Goal: Use online tool/utility: Utilize a website feature to perform a specific function

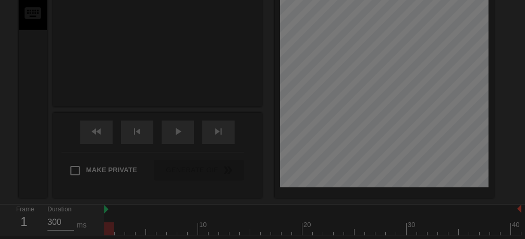
scroll to position [26, 0]
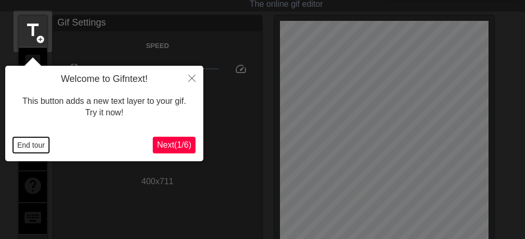
click at [23, 146] on button "End tour" at bounding box center [31, 145] width 36 height 16
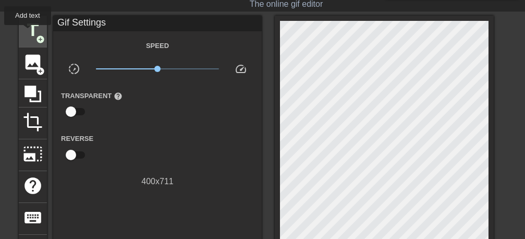
click at [28, 32] on span "title" at bounding box center [33, 30] width 20 height 20
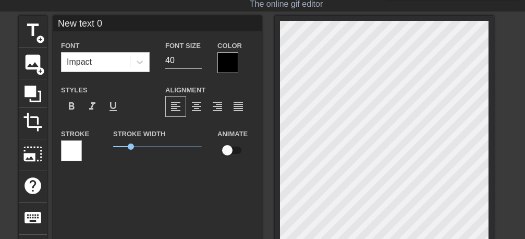
click at [225, 63] on div at bounding box center [227, 62] width 21 height 21
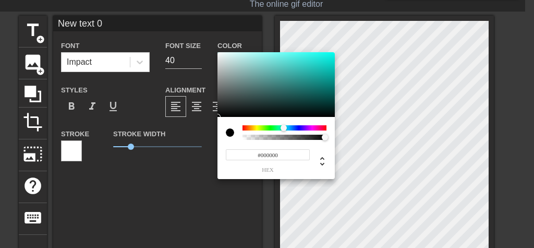
click at [284, 128] on div at bounding box center [284, 127] width 84 height 5
type input "#69FAF2"
click at [286, 53] on div at bounding box center [275, 84] width 117 height 65
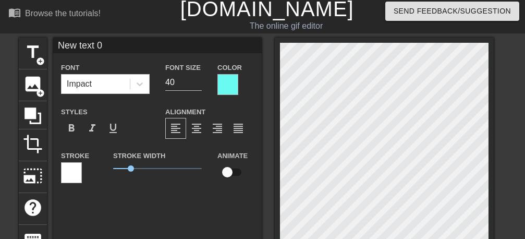
scroll to position [0, 0]
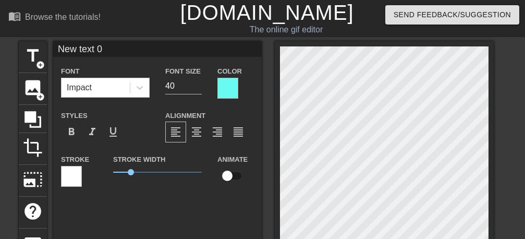
click at [115, 51] on input "New text 0" at bounding box center [157, 49] width 209 height 16
type input "N"
type input "l"
type input "[PERSON_NAME]"
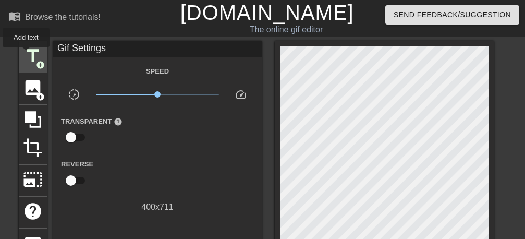
click at [27, 54] on span "title" at bounding box center [33, 56] width 20 height 20
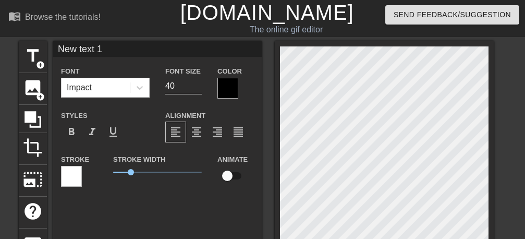
click at [117, 54] on input "New text 1" at bounding box center [157, 49] width 209 height 16
type input "N"
type input "عليكم"
click at [224, 91] on div at bounding box center [227, 88] width 21 height 21
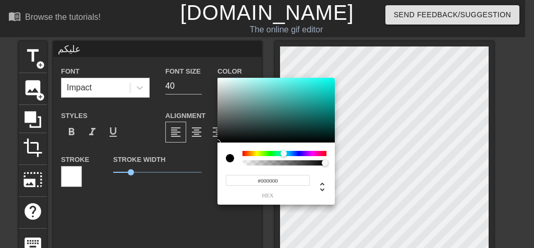
click at [284, 152] on div at bounding box center [284, 153] width 84 height 5
type input "#67EEE6"
click at [284, 82] on div at bounding box center [275, 110] width 117 height 65
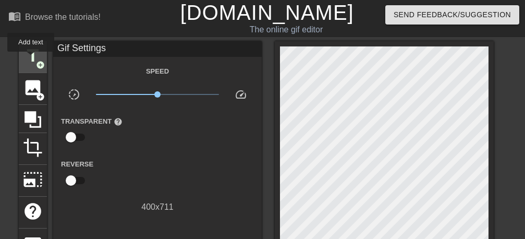
click at [31, 59] on span "title" at bounding box center [33, 56] width 20 height 20
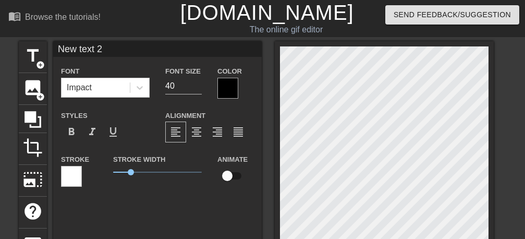
click at [115, 48] on input "New text 2" at bounding box center [157, 49] width 209 height 16
type input "N"
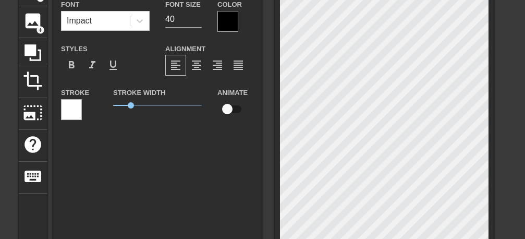
scroll to position [66, 0]
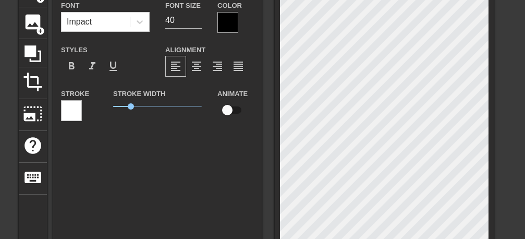
type input "الشهر"
click at [230, 30] on div at bounding box center [227, 22] width 21 height 21
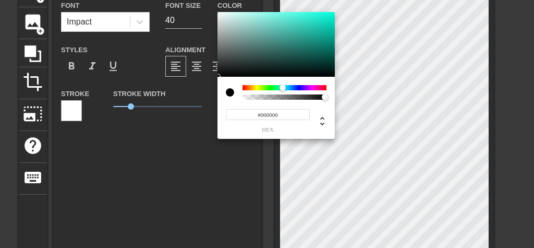
click at [283, 88] on div at bounding box center [284, 87] width 84 height 5
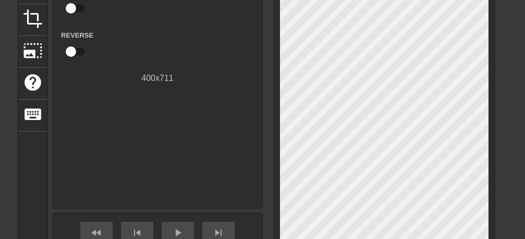
scroll to position [131, 0]
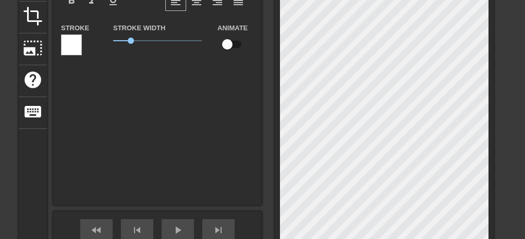
type input "الشهر"
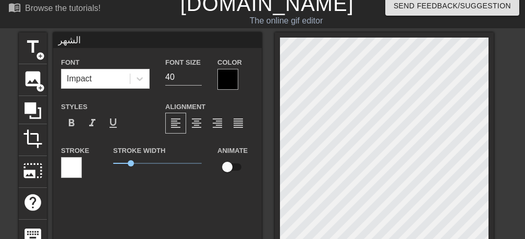
scroll to position [0, 0]
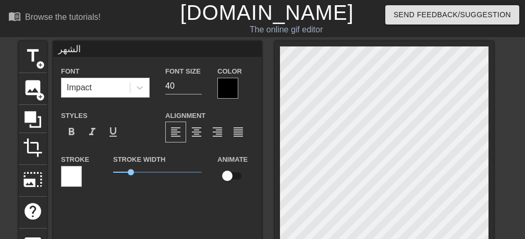
click at [233, 94] on div at bounding box center [227, 88] width 21 height 21
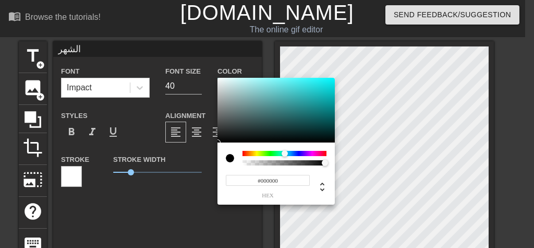
click at [285, 152] on div at bounding box center [284, 153] width 84 height 5
type input "#68E3E6"
click at [282, 84] on div at bounding box center [275, 110] width 117 height 65
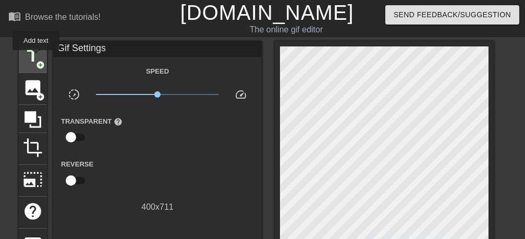
click at [36, 57] on span "title" at bounding box center [33, 56] width 20 height 20
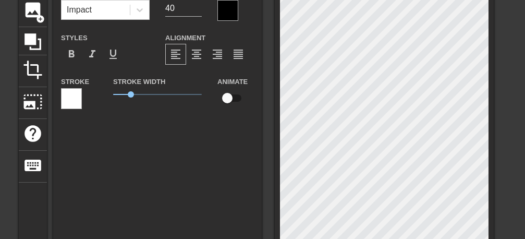
scroll to position [131, 0]
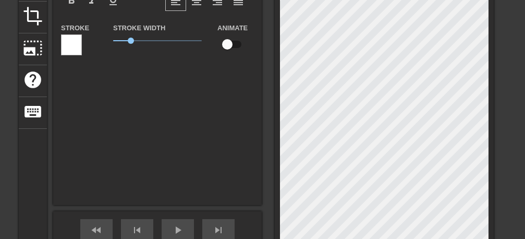
click at [229, 150] on div "New text 3 Font Impact Font Size 40 Color Styles format_bold format_italic form…" at bounding box center [157, 57] width 209 height 295
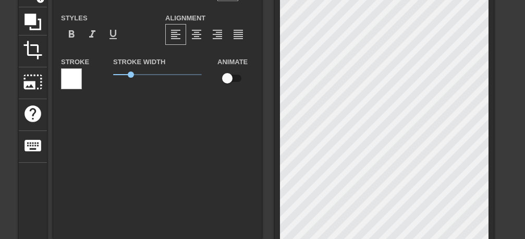
scroll to position [0, 0]
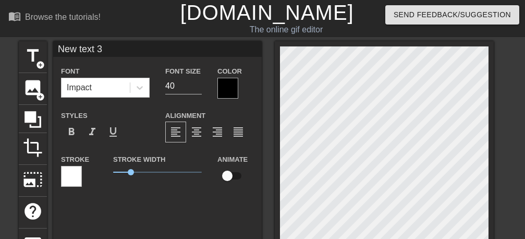
click at [118, 52] on input "New text 3" at bounding box center [157, 49] width 209 height 16
type input "N"
type input "تقبل الله طاعاتكم"
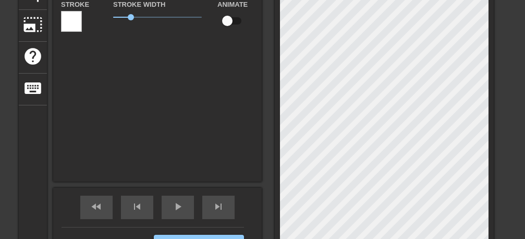
scroll to position [66, 0]
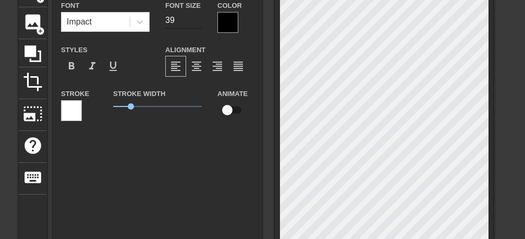
click at [196, 24] on input "39" at bounding box center [183, 20] width 36 height 17
click at [196, 24] on input "38" at bounding box center [183, 20] width 36 height 17
click at [196, 24] on input "37" at bounding box center [183, 20] width 36 height 17
click at [196, 24] on input "36" at bounding box center [183, 20] width 36 height 17
click at [196, 24] on input "35" at bounding box center [183, 20] width 36 height 17
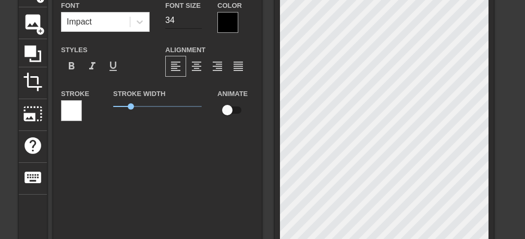
click at [196, 24] on input "34" at bounding box center [183, 20] width 36 height 17
click at [196, 24] on input "33" at bounding box center [183, 20] width 36 height 17
click at [196, 24] on input "32" at bounding box center [183, 20] width 36 height 17
click at [196, 24] on input "31" at bounding box center [183, 20] width 36 height 17
type input "30"
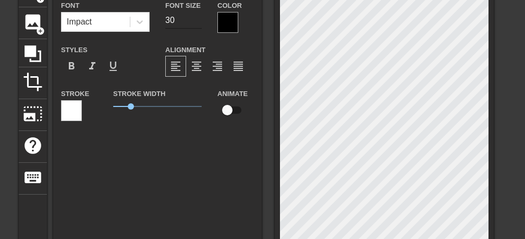
click at [196, 24] on input "30" at bounding box center [183, 20] width 36 height 17
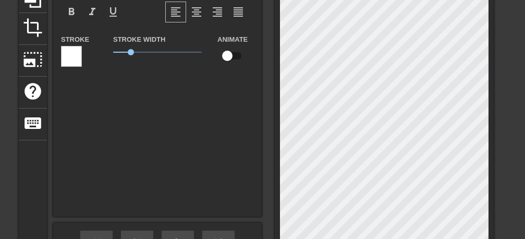
scroll to position [197, 0]
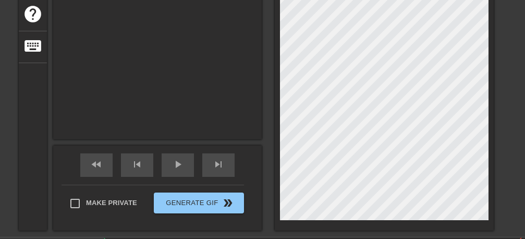
type input "تقبل الله طاعاتكم"
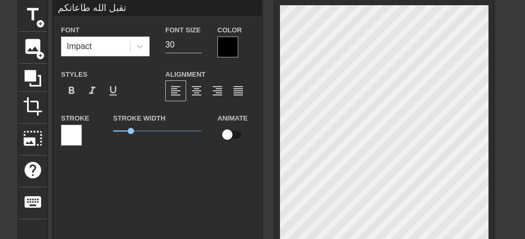
scroll to position [0, 0]
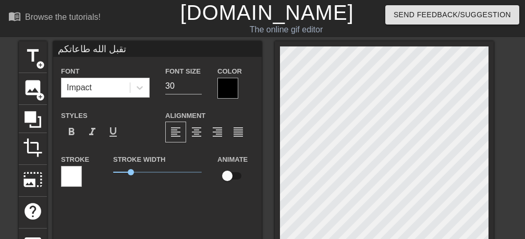
click at [229, 90] on div at bounding box center [227, 88] width 21 height 21
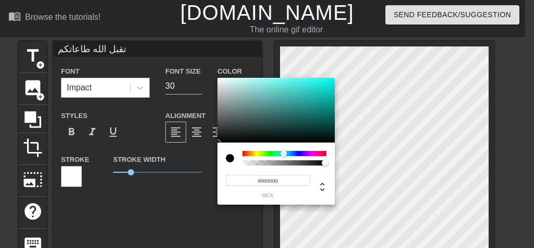
click at [284, 152] on div at bounding box center [284, 153] width 84 height 5
type input "#6AE4DD"
click at [280, 84] on div at bounding box center [275, 110] width 117 height 65
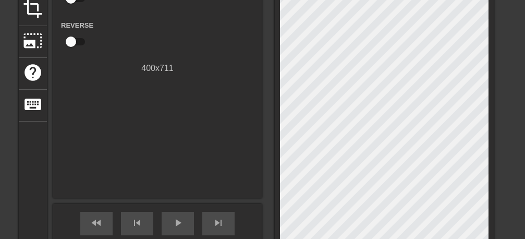
scroll to position [197, 0]
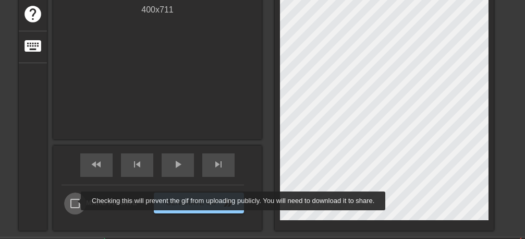
click at [74, 201] on input "Make Private" at bounding box center [75, 203] width 22 height 22
checkbox input "true"
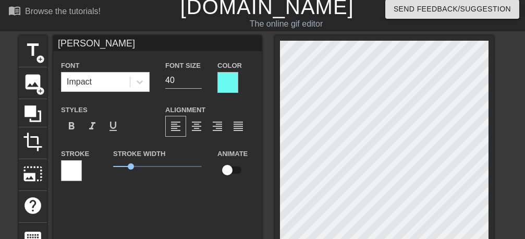
scroll to position [0, 0]
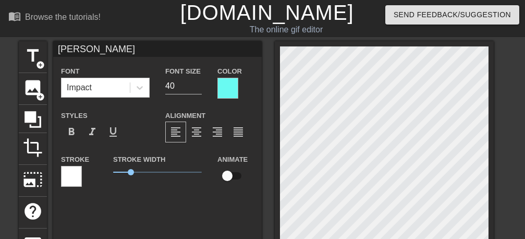
click at [228, 88] on div at bounding box center [227, 88] width 21 height 21
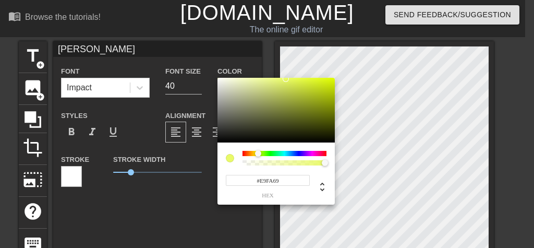
click at [258, 152] on div at bounding box center [284, 153] width 84 height 5
type input "#DAF221"
click at [319, 81] on div at bounding box center [275, 110] width 117 height 65
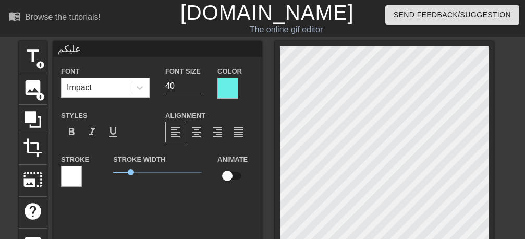
click at [229, 84] on div at bounding box center [227, 88] width 21 height 21
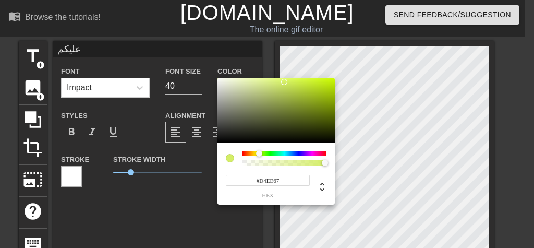
click at [259, 153] on div at bounding box center [284, 153] width 84 height 5
type input "#D4EE69"
click at [283, 82] on div at bounding box center [283, 82] width 6 height 6
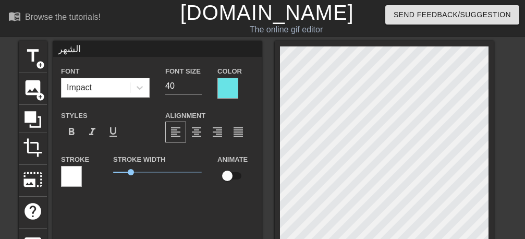
click at [227, 83] on div at bounding box center [227, 88] width 21 height 21
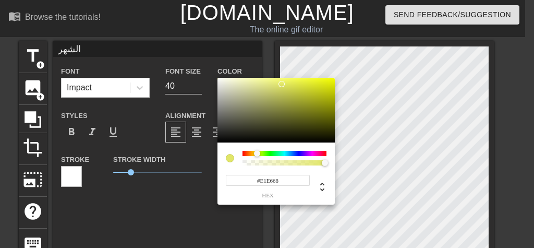
click at [257, 154] on div at bounding box center [284, 153] width 84 height 5
type input "#E9EE72"
click at [278, 82] on div at bounding box center [275, 110] width 117 height 65
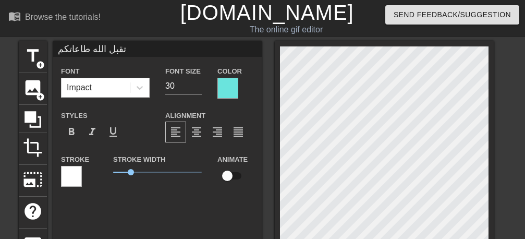
click at [224, 92] on div at bounding box center [227, 88] width 21 height 21
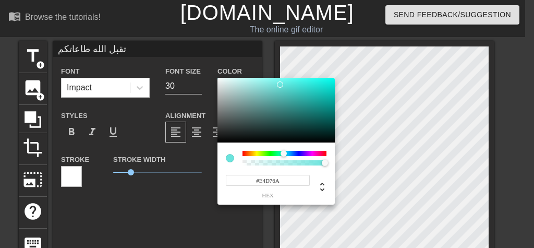
click at [255, 153] on div at bounding box center [284, 153] width 84 height 5
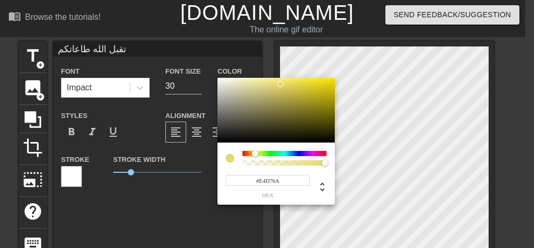
type input "#E6D96A"
click at [280, 84] on div at bounding box center [280, 84] width 6 height 6
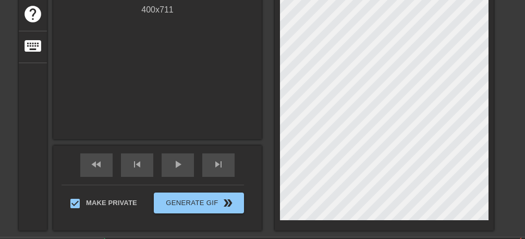
scroll to position [131, 0]
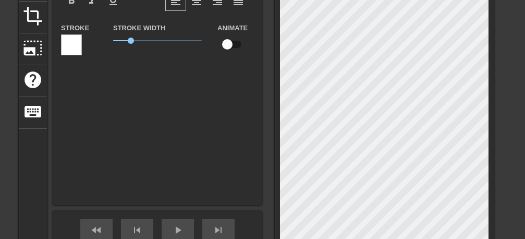
type input "الشهر"
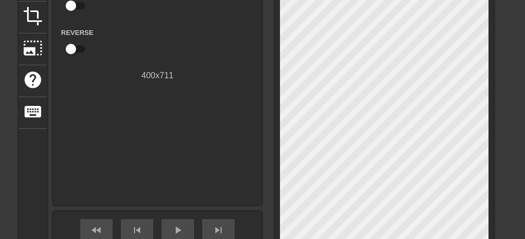
scroll to position [197, 0]
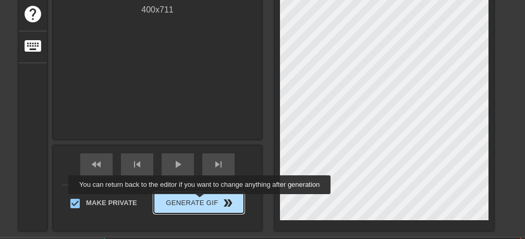
click at [202, 201] on span "Generate Gif double_arrow" at bounding box center [199, 203] width 82 height 13
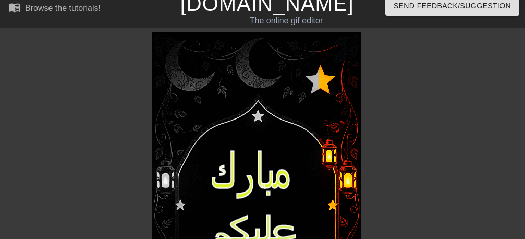
scroll to position [0, 0]
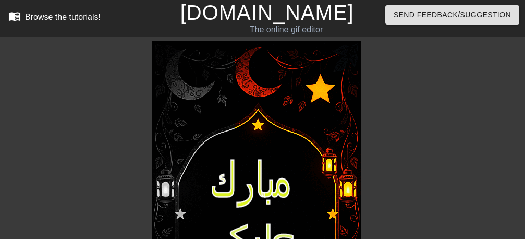
click at [52, 20] on div "Browse the tutorials!" at bounding box center [63, 17] width 76 height 9
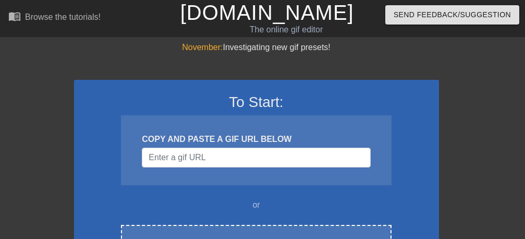
scroll to position [197, 0]
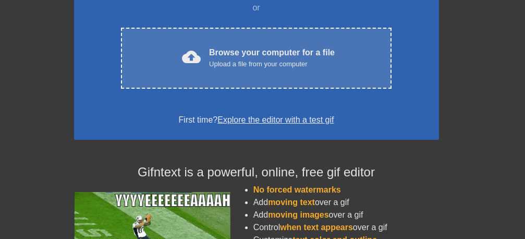
click at [277, 49] on div "Browse your computer for a file Upload a file from your computer" at bounding box center [272, 57] width 126 height 23
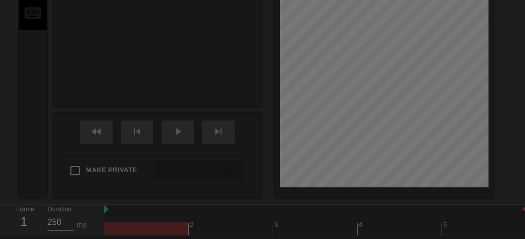
scroll to position [26, 0]
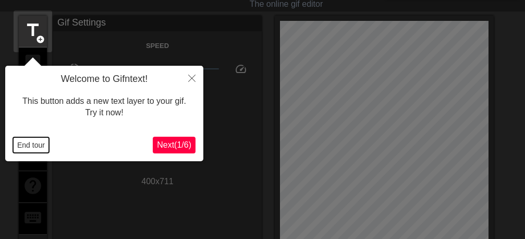
click at [27, 145] on button "End tour" at bounding box center [31, 145] width 36 height 16
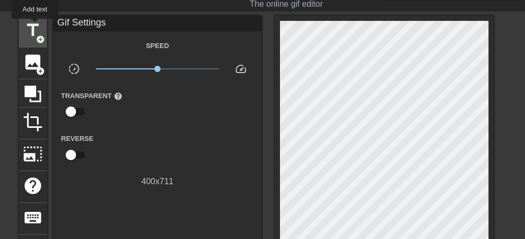
click at [35, 26] on span "title" at bounding box center [33, 30] width 20 height 20
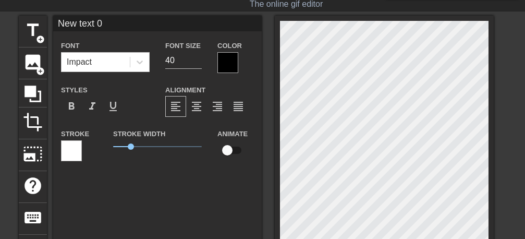
scroll to position [0, 0]
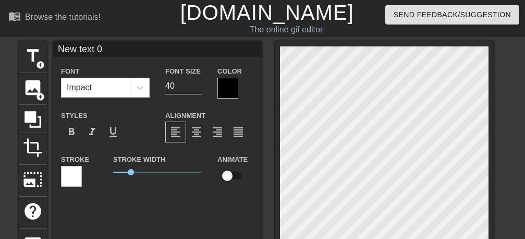
click at [114, 51] on input "New text 0" at bounding box center [157, 49] width 209 height 16
type input "N"
type input "v"
type input "رمضان كريم"
click at [232, 90] on div at bounding box center [227, 88] width 21 height 21
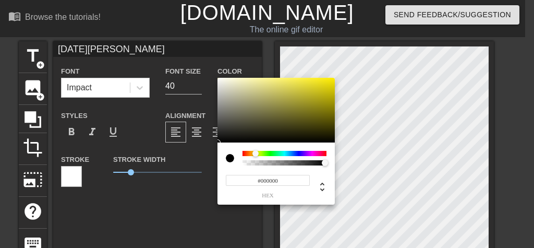
click at [255, 153] on div at bounding box center [284, 153] width 84 height 5
click at [317, 83] on div at bounding box center [275, 110] width 117 height 65
click at [255, 83] on div at bounding box center [275, 110] width 117 height 65
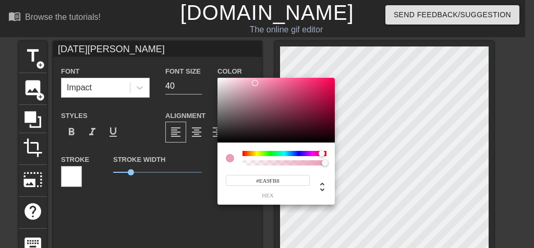
click at [322, 153] on div at bounding box center [284, 153] width 84 height 5
type input "#EC3F79"
click at [303, 82] on div at bounding box center [275, 110] width 117 height 65
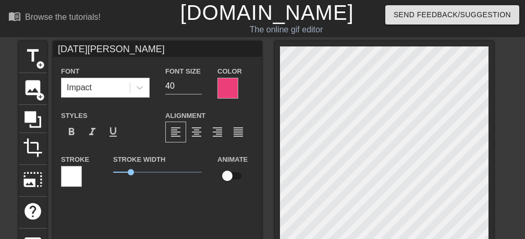
click at [225, 85] on div at bounding box center [227, 88] width 21 height 21
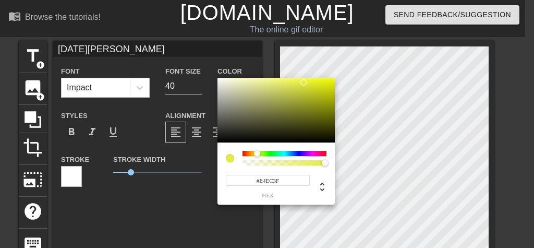
click at [257, 154] on div at bounding box center [284, 153] width 84 height 5
click at [273, 103] on div at bounding box center [275, 110] width 117 height 65
type input "#E1EA48"
click at [299, 83] on div at bounding box center [275, 110] width 117 height 65
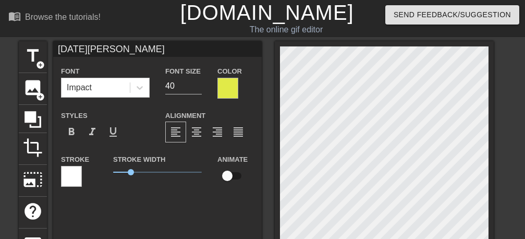
click at [73, 173] on div at bounding box center [71, 176] width 21 height 21
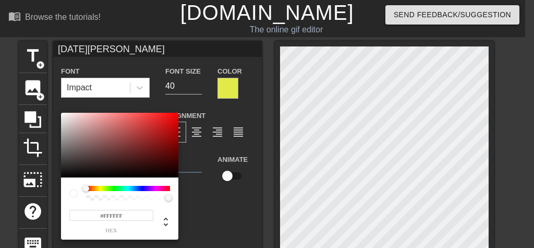
click at [100, 188] on div at bounding box center [128, 188] width 84 height 5
drag, startPoint x: 83, startPoint y: 187, endPoint x: 103, endPoint y: 187, distance: 20.3
click at [103, 187] on div at bounding box center [119, 193] width 101 height 15
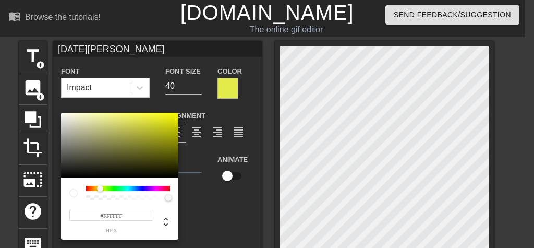
drag, startPoint x: 85, startPoint y: 187, endPoint x: 100, endPoint y: 187, distance: 14.6
click at [100, 187] on div at bounding box center [100, 188] width 6 height 6
click at [137, 119] on div at bounding box center [119, 145] width 117 height 65
click at [151, 140] on div at bounding box center [119, 145] width 117 height 65
type input "#F2F3A1"
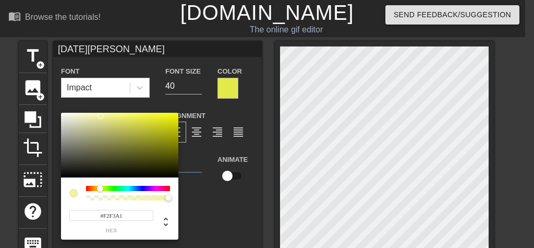
click at [101, 116] on div at bounding box center [119, 145] width 117 height 65
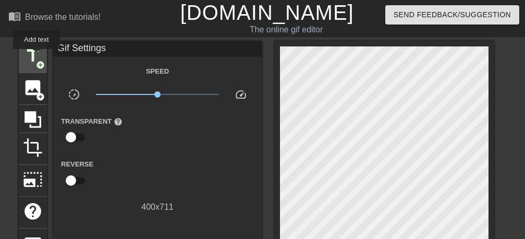
click at [37, 56] on span "title" at bounding box center [33, 56] width 20 height 20
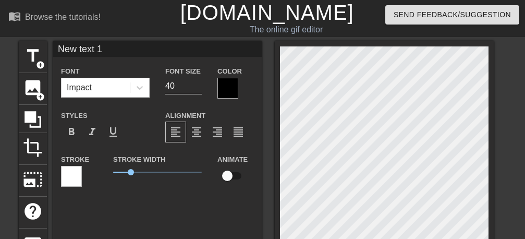
click at [116, 45] on input "New text 1" at bounding box center [157, 49] width 209 height 16
type input "N"
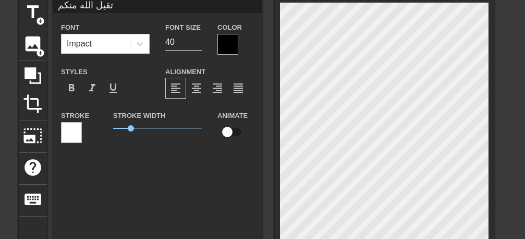
scroll to position [66, 0]
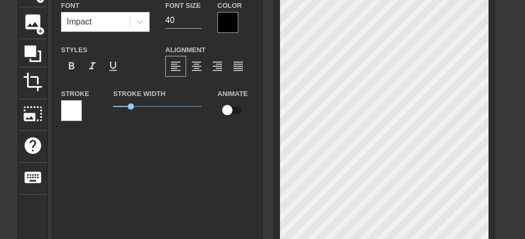
type input "تقبل الله منكم"
click at [228, 27] on div at bounding box center [227, 22] width 21 height 21
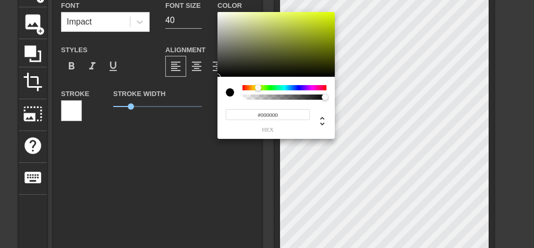
click at [258, 89] on div at bounding box center [284, 87] width 84 height 5
type input "#E1F25F"
click at [289, 15] on div at bounding box center [275, 44] width 117 height 65
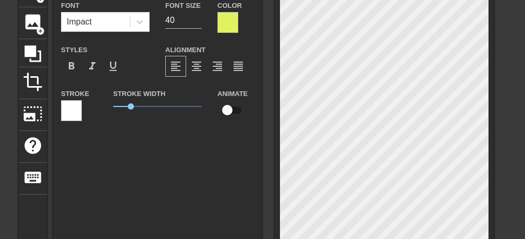
click at [68, 111] on div at bounding box center [71, 110] width 21 height 21
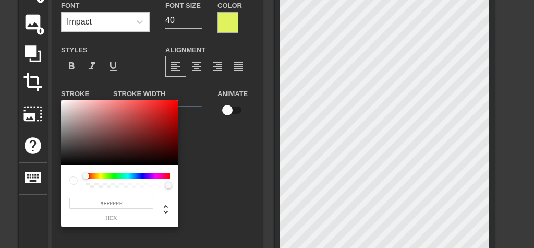
click at [100, 177] on div at bounding box center [128, 175] width 84 height 5
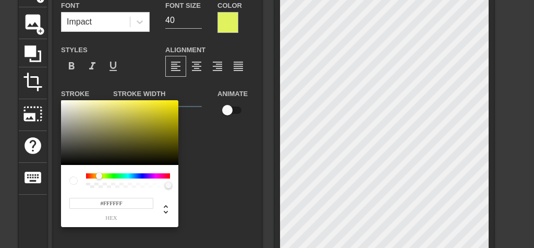
drag, startPoint x: 86, startPoint y: 175, endPoint x: 99, endPoint y: 175, distance: 13.0
click at [99, 175] on div at bounding box center [99, 176] width 6 height 6
type input "#F3E961"
click at [131, 103] on div at bounding box center [119, 132] width 117 height 65
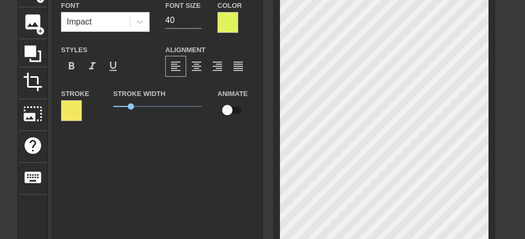
click at [240, 192] on div "تقبل الله منكم Font Impact Font Size 40 Color Styles format_bold format_italic …" at bounding box center [157, 122] width 209 height 295
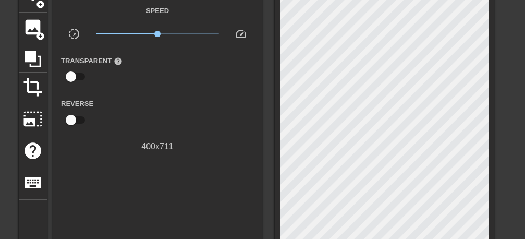
scroll to position [0, 0]
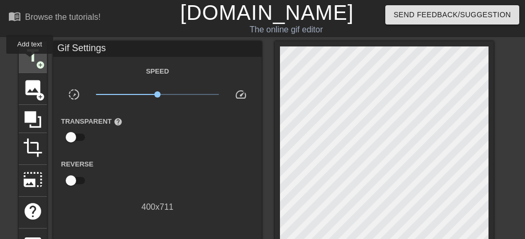
click at [30, 61] on span "title" at bounding box center [33, 56] width 20 height 20
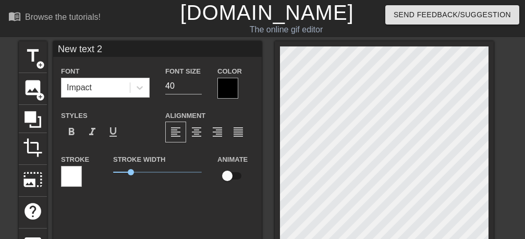
click at [131, 48] on input "New text 2" at bounding box center [157, 49] width 209 height 16
type input "N"
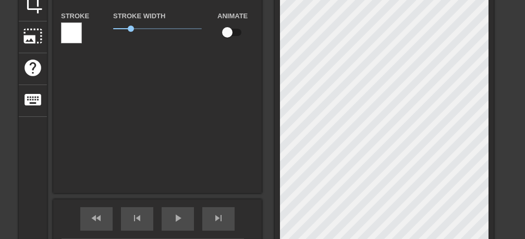
scroll to position [131, 0]
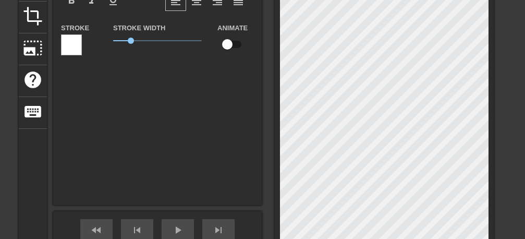
type input "تقبل الله منكم"
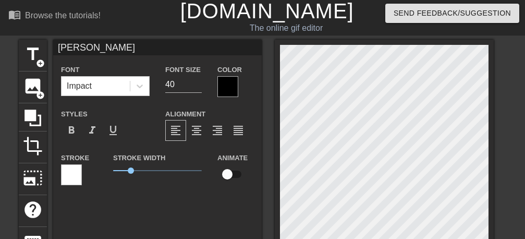
scroll to position [0, 0]
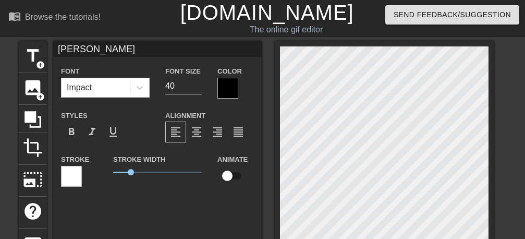
click at [227, 82] on div at bounding box center [227, 88] width 21 height 21
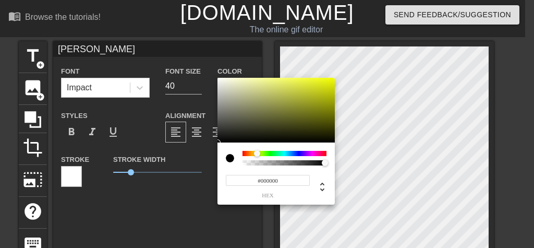
click at [257, 153] on div at bounding box center [284, 153] width 84 height 5
type input "#E4EA61"
click at [286, 83] on div at bounding box center [275, 110] width 117 height 65
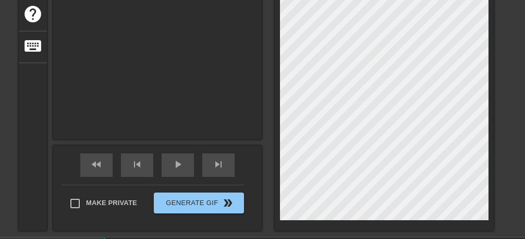
scroll to position [66, 0]
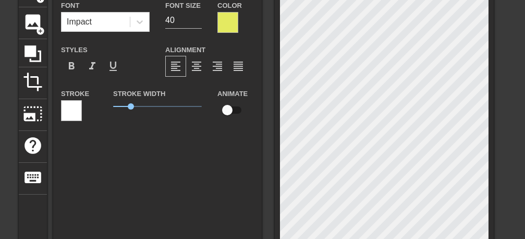
click at [73, 108] on div at bounding box center [71, 110] width 21 height 21
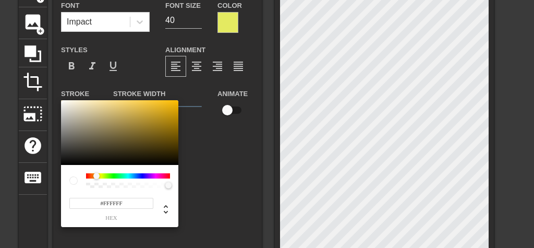
drag, startPoint x: 84, startPoint y: 175, endPoint x: 96, endPoint y: 175, distance: 12.5
click at [96, 175] on div at bounding box center [96, 176] width 6 height 6
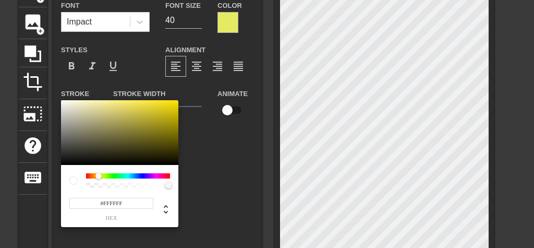
click at [99, 176] on div at bounding box center [98, 176] width 6 height 6
type input "#DACC55"
click at [132, 109] on div at bounding box center [119, 132] width 117 height 65
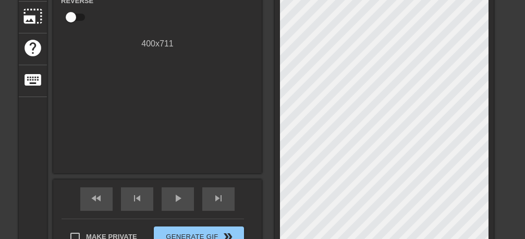
scroll to position [263, 0]
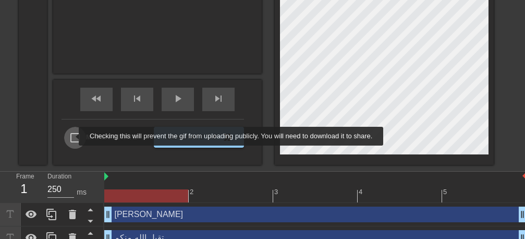
click at [72, 136] on input "Make Private" at bounding box center [75, 138] width 22 height 22
checkbox input "true"
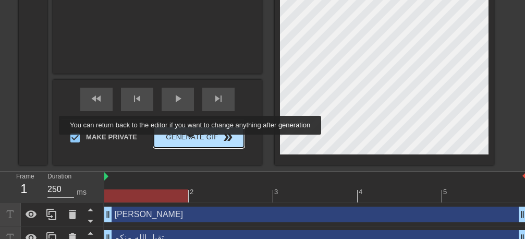
click at [193, 141] on span "Generate Gif double_arrow" at bounding box center [199, 137] width 82 height 13
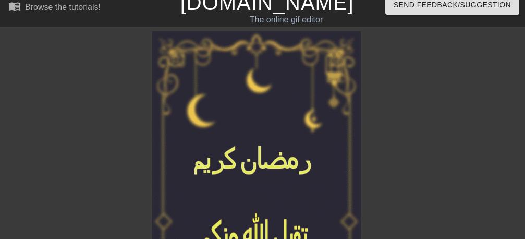
scroll to position [0, 0]
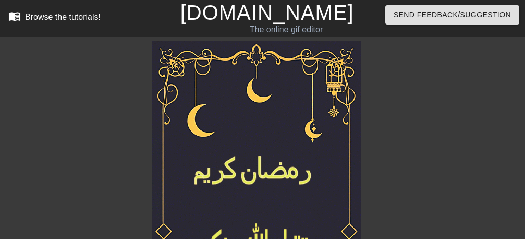
click at [69, 20] on div "Browse the tutorials!" at bounding box center [63, 17] width 76 height 9
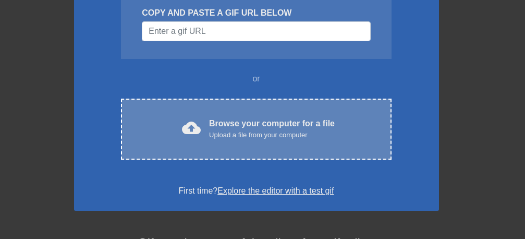
scroll to position [131, 0]
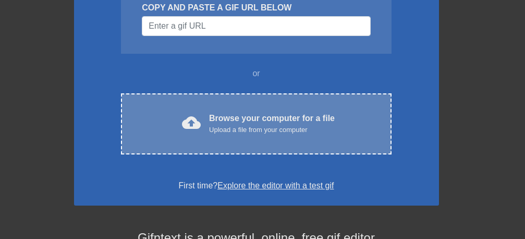
click at [264, 120] on div "Browse your computer for a file Upload a file from your computer" at bounding box center [272, 123] width 126 height 23
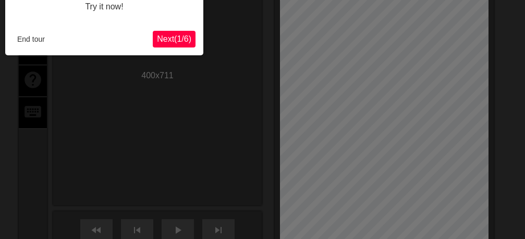
scroll to position [26, 0]
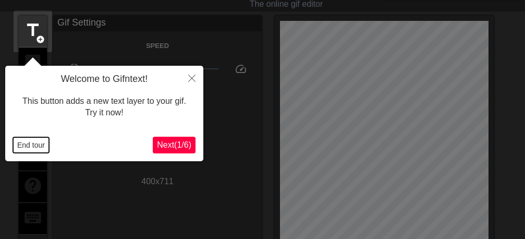
click at [38, 148] on button "End tour" at bounding box center [31, 145] width 36 height 16
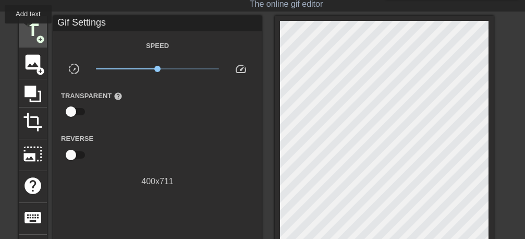
click at [29, 31] on span "title" at bounding box center [33, 30] width 20 height 20
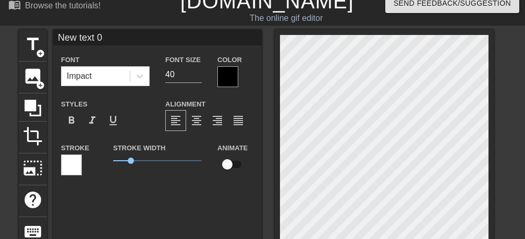
scroll to position [0, 0]
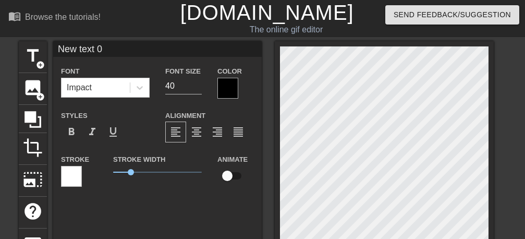
click at [126, 48] on input "New text 0" at bounding box center [157, 49] width 209 height 16
type input "N"
type input "رمضان مبارك"
click at [233, 89] on div at bounding box center [227, 88] width 21 height 21
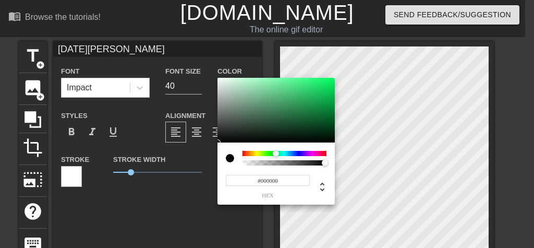
click at [276, 154] on div at bounding box center [284, 153] width 84 height 5
type input "#83F6B0"
click at [272, 80] on div at bounding box center [275, 110] width 117 height 65
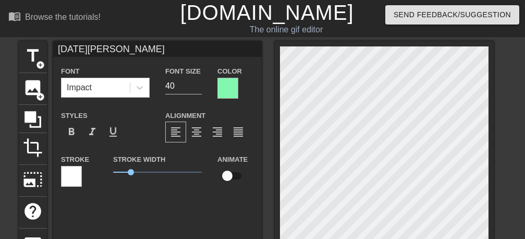
click at [71, 178] on div at bounding box center [71, 176] width 21 height 21
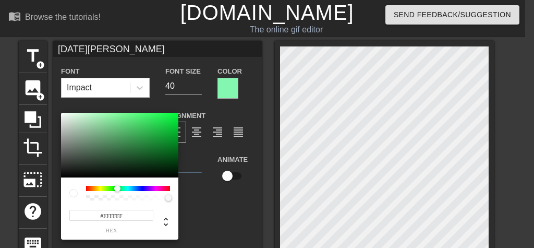
drag, startPoint x: 86, startPoint y: 187, endPoint x: 117, endPoint y: 188, distance: 31.3
click at [117, 188] on div at bounding box center [117, 188] width 6 height 6
click at [129, 116] on div at bounding box center [119, 145] width 117 height 65
type input "#3DEA66"
click at [148, 118] on div at bounding box center [119, 145] width 117 height 65
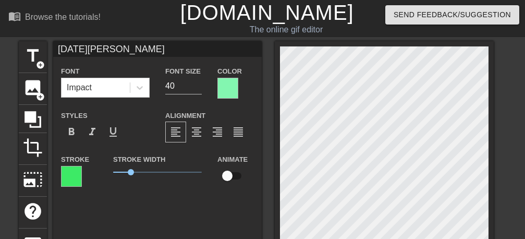
click at [523, 187] on div "title add_circle image add_circle crop photo_size_select_large help keyboard رم…" at bounding box center [262, 234] width 525 height 386
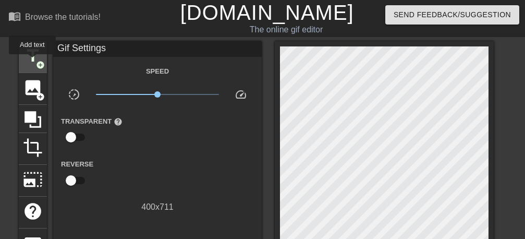
click at [33, 62] on span "title" at bounding box center [33, 56] width 20 height 20
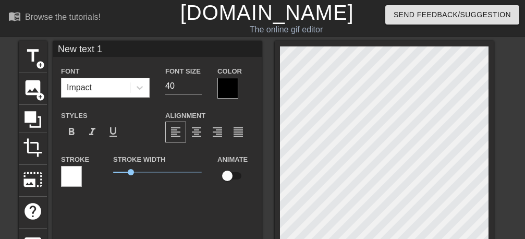
click at [115, 54] on input "New text 1" at bounding box center [157, 49] width 209 height 16
type input "N"
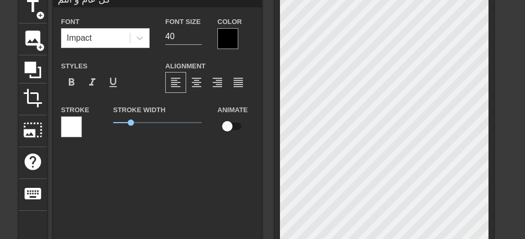
scroll to position [66, 0]
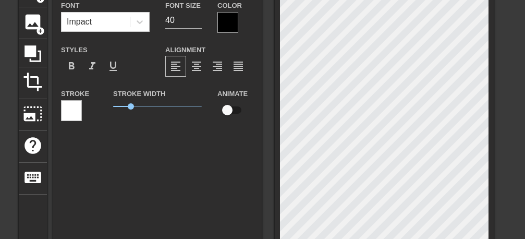
type input "كل عام و انتم"
click at [229, 24] on div at bounding box center [227, 22] width 21 height 21
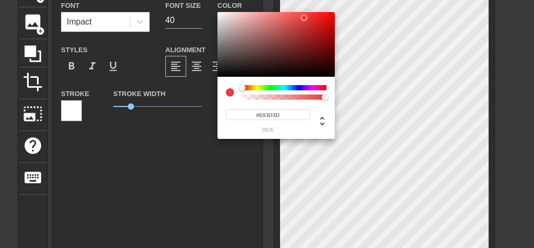
type input "#E83D3D"
click at [304, 18] on div at bounding box center [275, 44] width 117 height 65
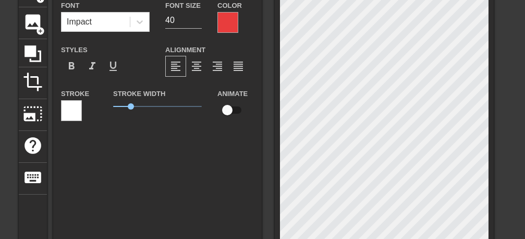
click at [68, 116] on div at bounding box center [71, 110] width 21 height 21
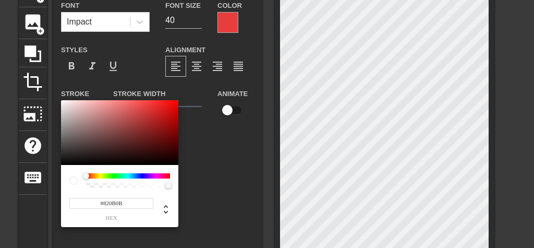
click at [168, 132] on div at bounding box center [119, 132] width 117 height 65
click at [131, 106] on div at bounding box center [119, 132] width 117 height 65
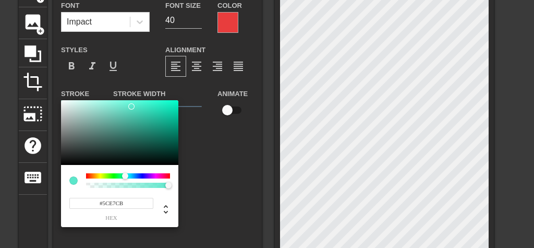
click at [125, 175] on div at bounding box center [128, 175] width 84 height 5
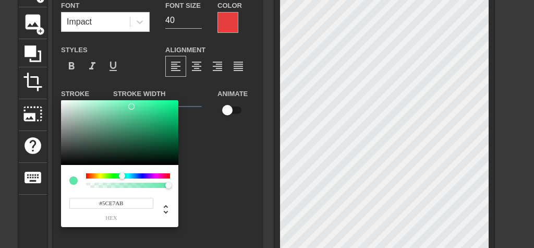
type input "#74E75C"
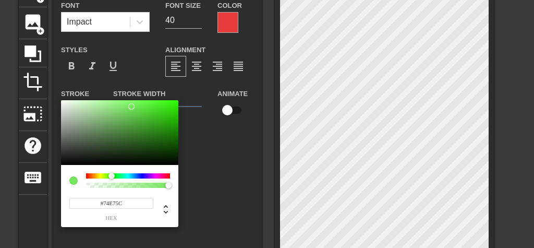
drag, startPoint x: 122, startPoint y: 176, endPoint x: 112, endPoint y: 177, distance: 10.5
click at [112, 177] on div at bounding box center [111, 176] width 6 height 6
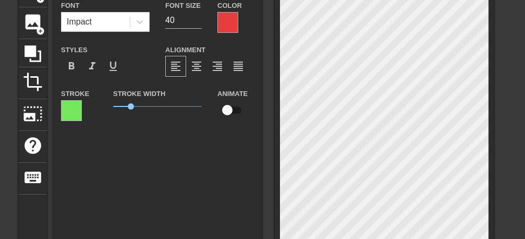
click at [230, 18] on div at bounding box center [227, 22] width 21 height 21
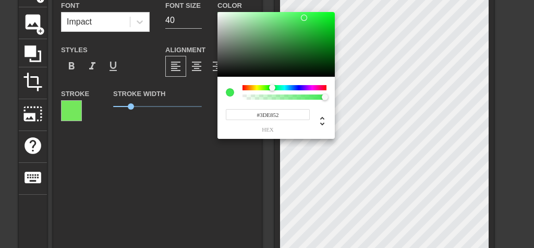
drag, startPoint x: 240, startPoint y: 86, endPoint x: 272, endPoint y: 89, distance: 32.5
click at [272, 89] on div at bounding box center [272, 87] width 6 height 6
type input "#4CE85F"
click at [296, 18] on div at bounding box center [275, 44] width 117 height 65
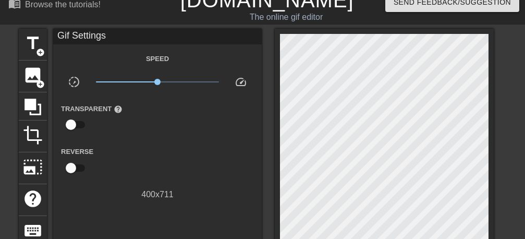
scroll to position [0, 0]
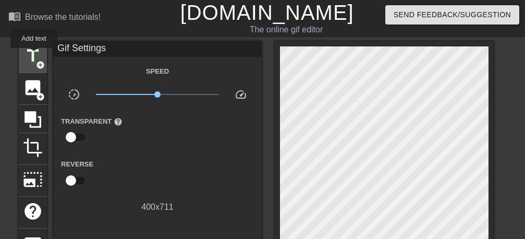
click at [34, 55] on span "title" at bounding box center [33, 56] width 20 height 20
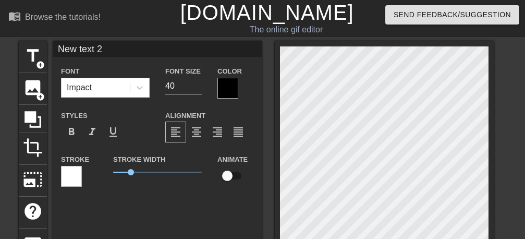
click at [233, 84] on div at bounding box center [227, 88] width 21 height 21
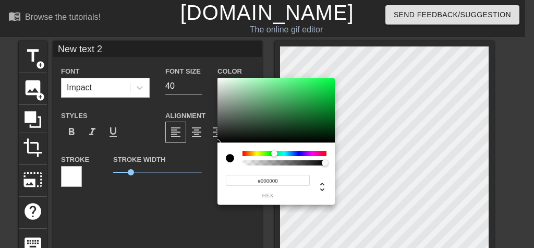
drag, startPoint x: 242, startPoint y: 153, endPoint x: 274, endPoint y: 152, distance: 31.8
click at [274, 152] on div at bounding box center [274, 153] width 6 height 6
type input "#5EEA84"
click at [288, 83] on div at bounding box center [275, 110] width 117 height 65
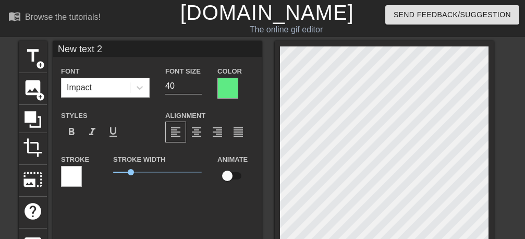
click at [73, 177] on div at bounding box center [71, 176] width 21 height 21
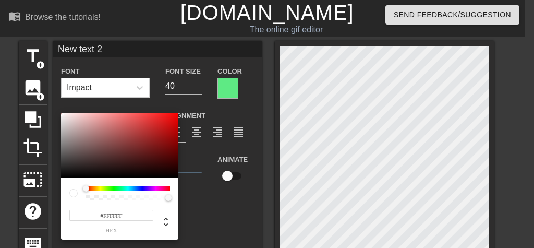
drag, startPoint x: 84, startPoint y: 186, endPoint x: 78, endPoint y: 185, distance: 5.8
click at [109, 186] on div at bounding box center [119, 193] width 101 height 15
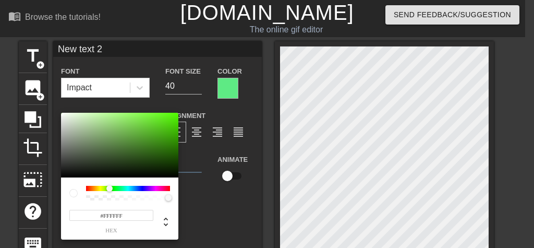
drag, startPoint x: 83, startPoint y: 187, endPoint x: 109, endPoint y: 189, distance: 26.2
click at [109, 189] on div at bounding box center [109, 188] width 6 height 6
click at [132, 113] on div at bounding box center [119, 145] width 117 height 65
type input "#8BF758"
click at [137, 115] on div at bounding box center [135, 116] width 6 height 6
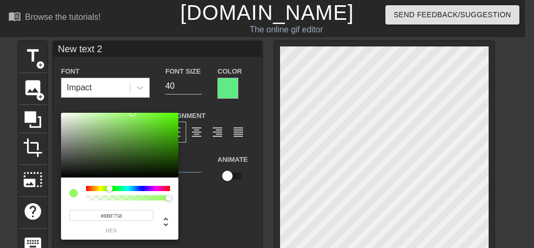
click at [136, 115] on div at bounding box center [132, 113] width 6 height 6
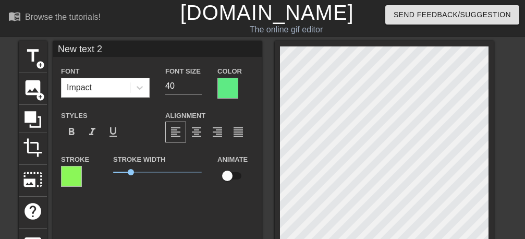
click at [119, 51] on input "New text 2" at bounding box center [157, 49] width 209 height 16
type input "N"
type input "إلى الله أقرب"
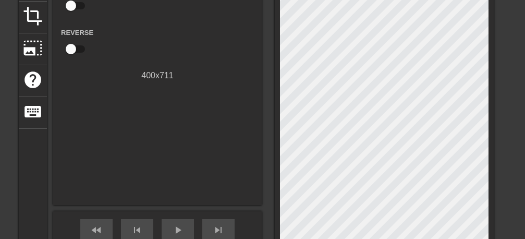
scroll to position [197, 0]
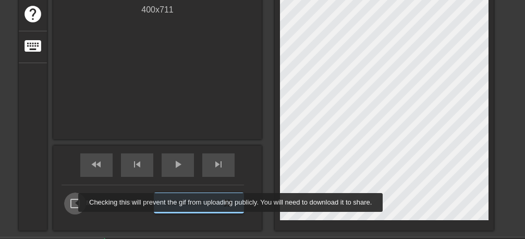
click at [71, 202] on input "Make Private" at bounding box center [75, 203] width 22 height 22
checkbox input "true"
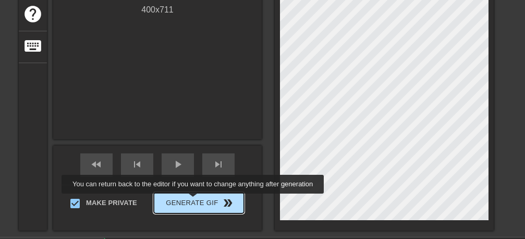
click at [196, 201] on span "Generate Gif double_arrow" at bounding box center [199, 203] width 82 height 13
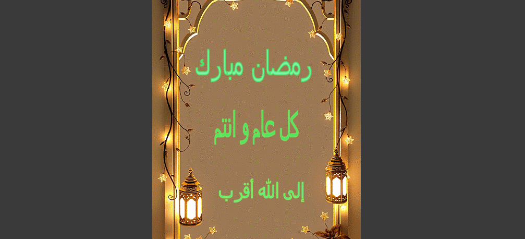
scroll to position [131, 0]
